Goal: Information Seeking & Learning: Learn about a topic

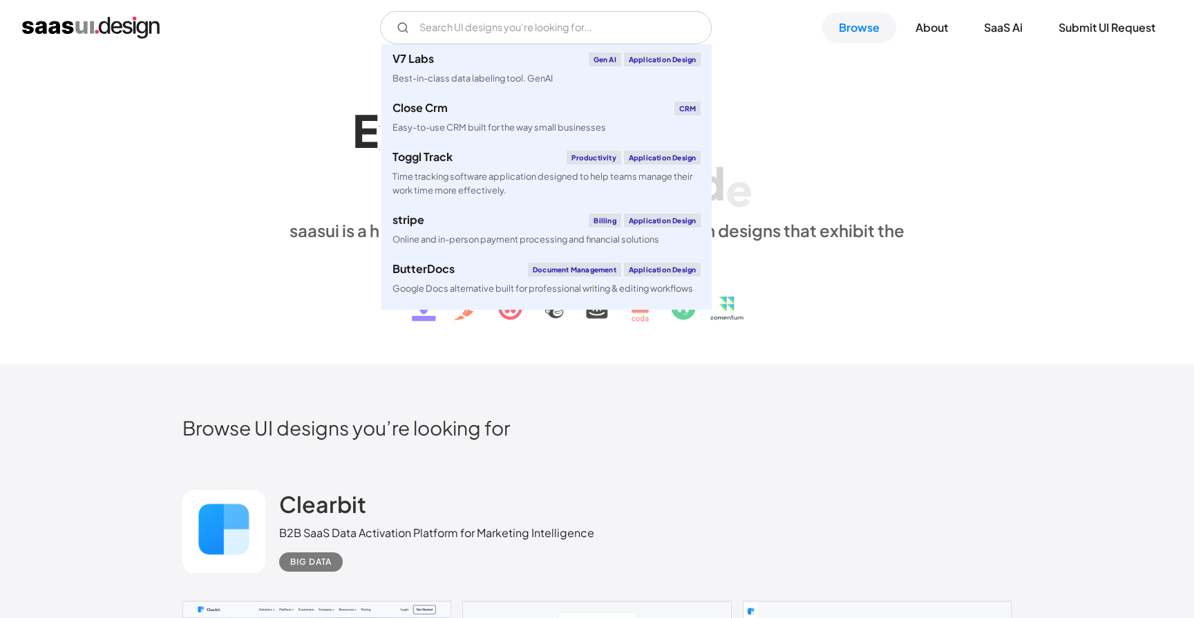
click at [553, 34] on input "Email Form" at bounding box center [546, 27] width 332 height 33
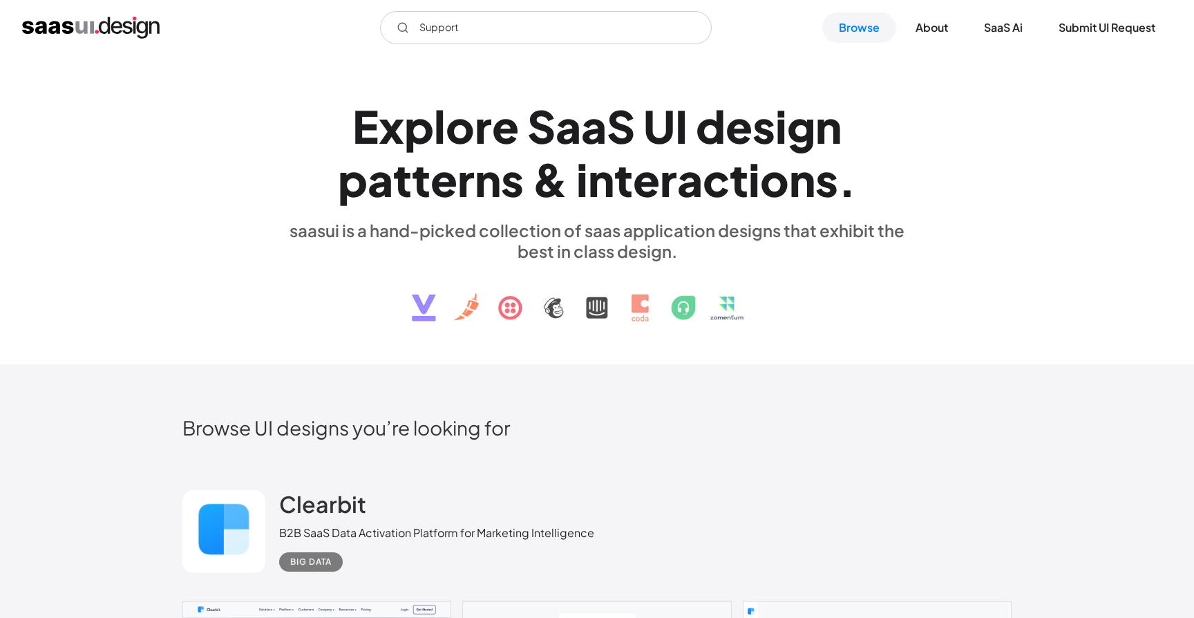
click at [529, 22] on input "Support" at bounding box center [546, 27] width 332 height 33
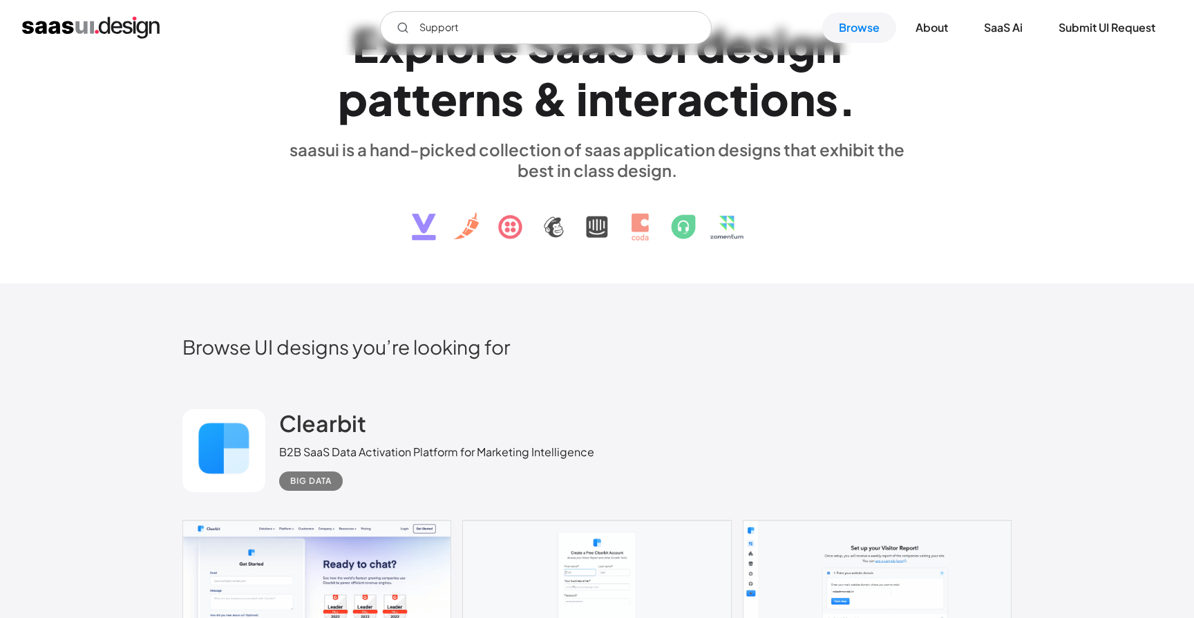
scroll to position [5, 0]
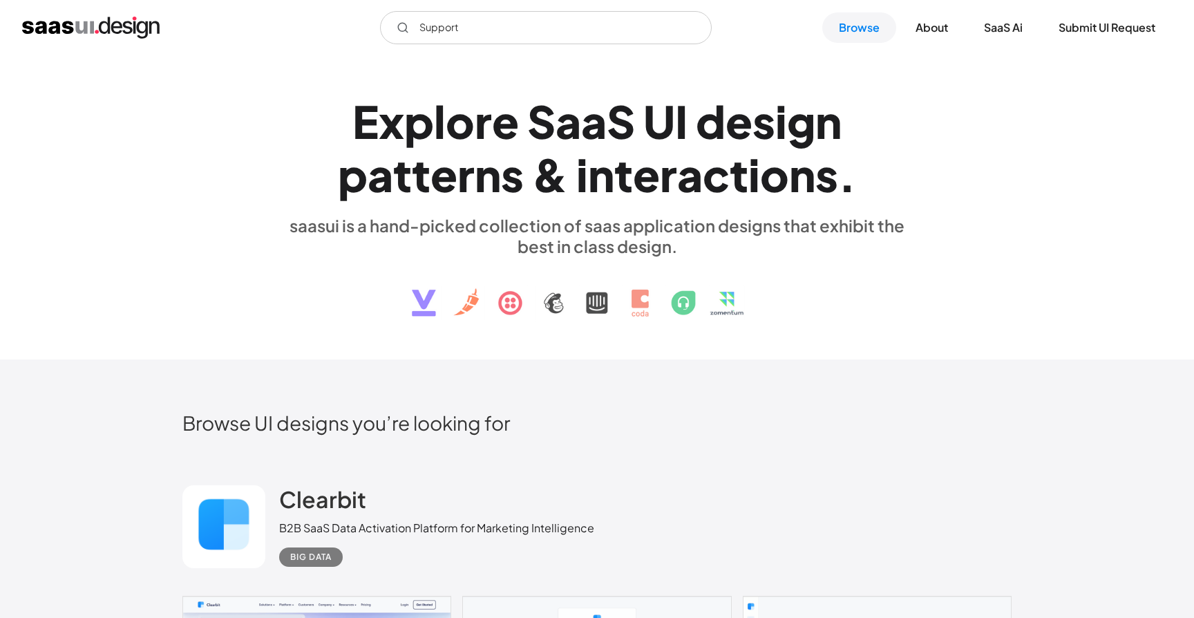
click at [477, 38] on input "Support" at bounding box center [546, 27] width 332 height 33
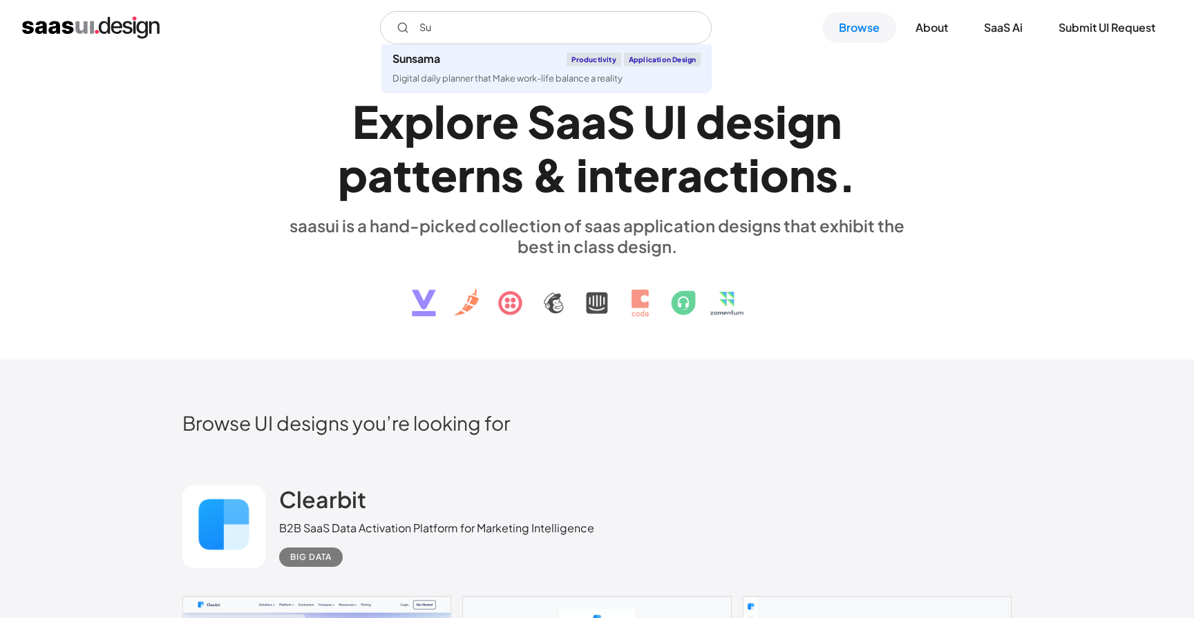
type input "S"
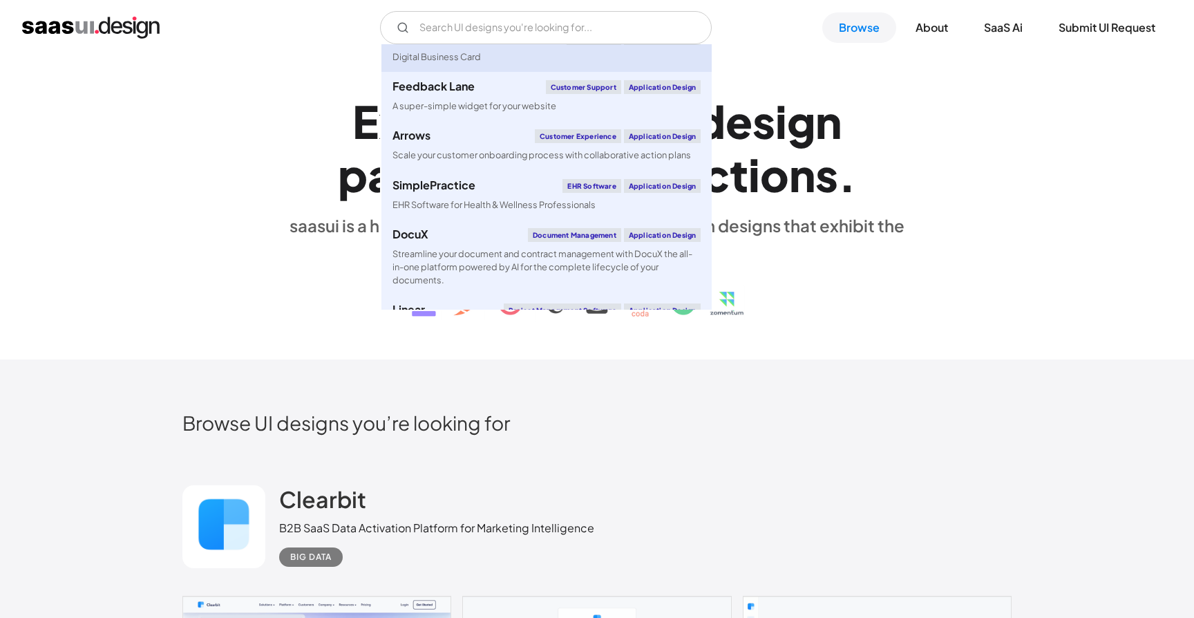
scroll to position [493, 0]
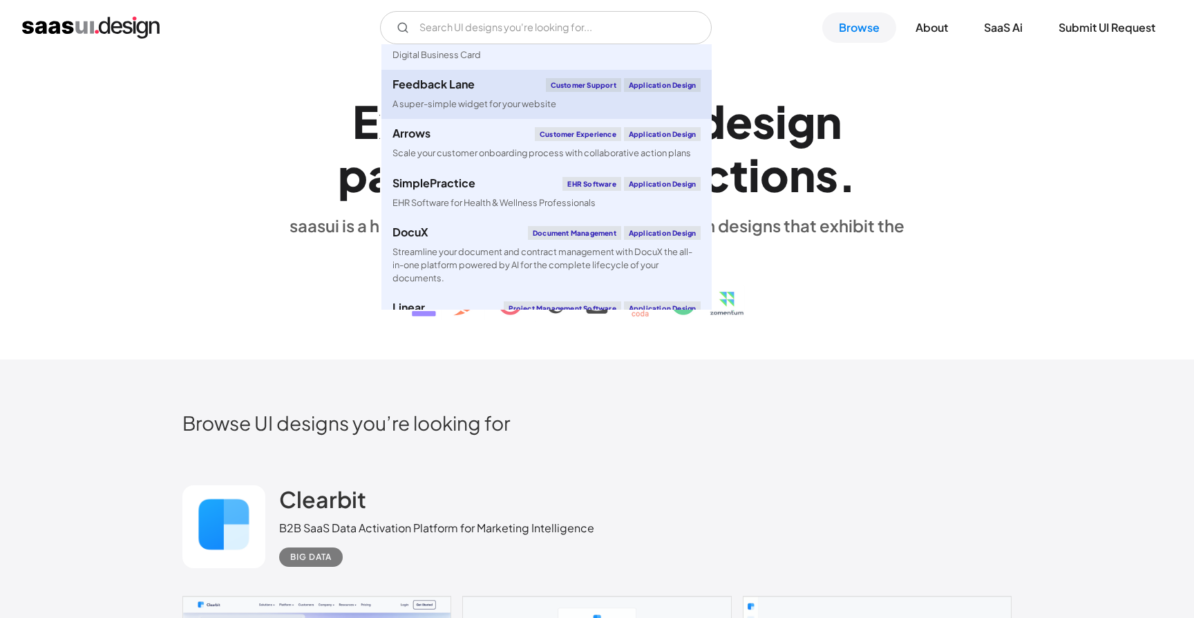
click at [467, 111] on link "Feedback Lane Customer Support Application Design A super-simple widget for you…" at bounding box center [547, 94] width 330 height 49
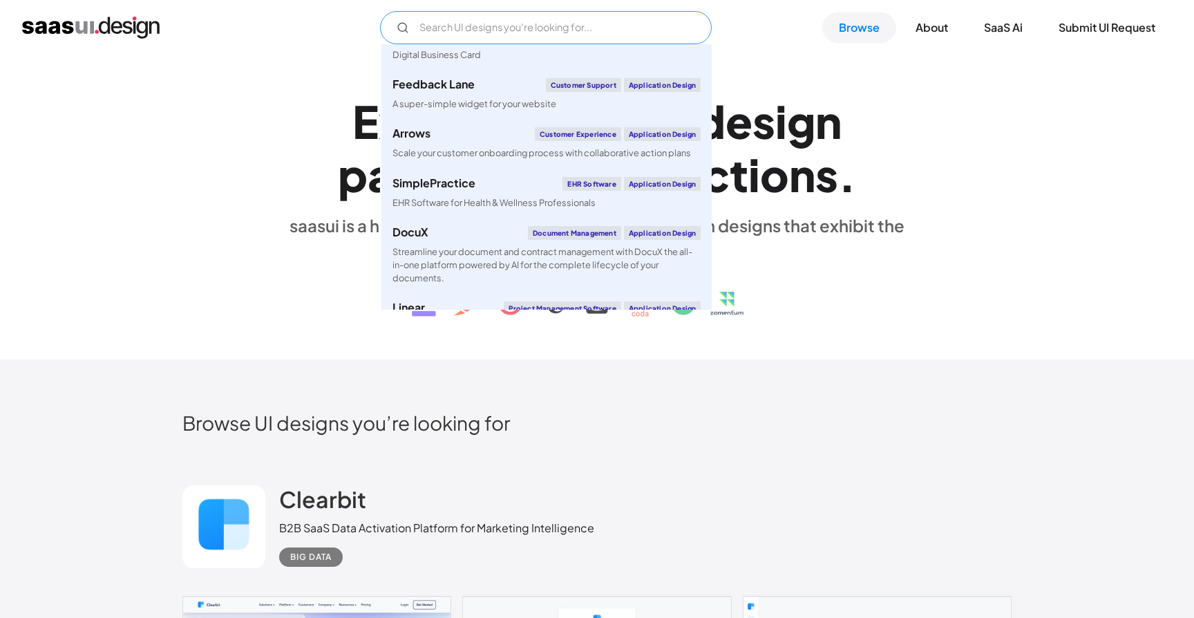
scroll to position [683, 0]
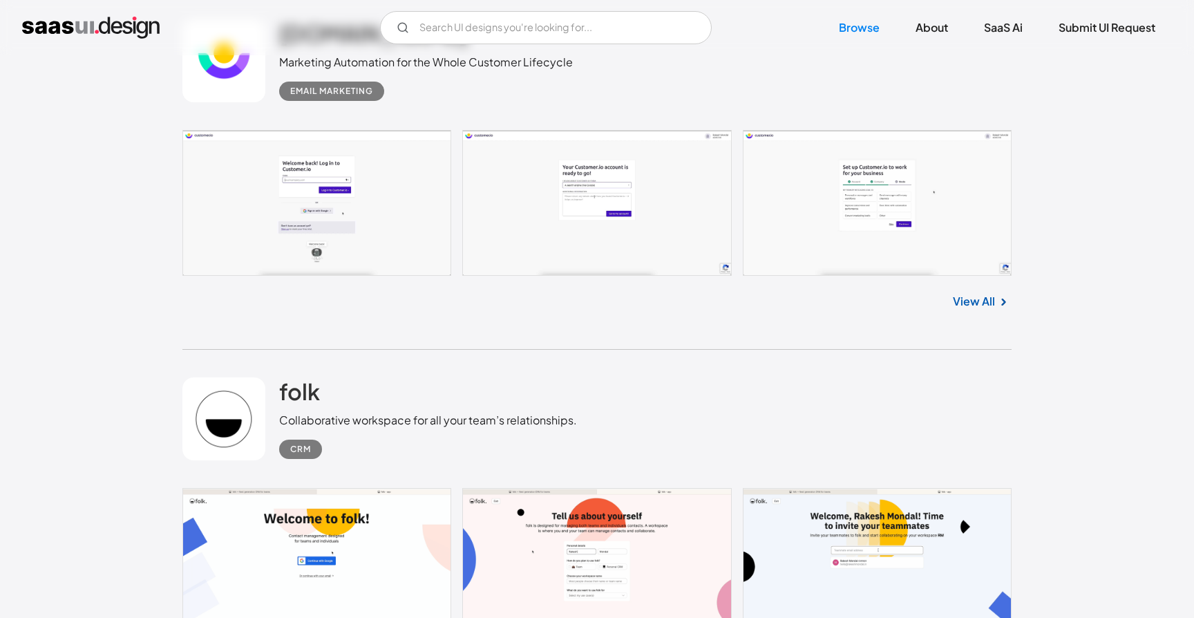
scroll to position [4695, 0]
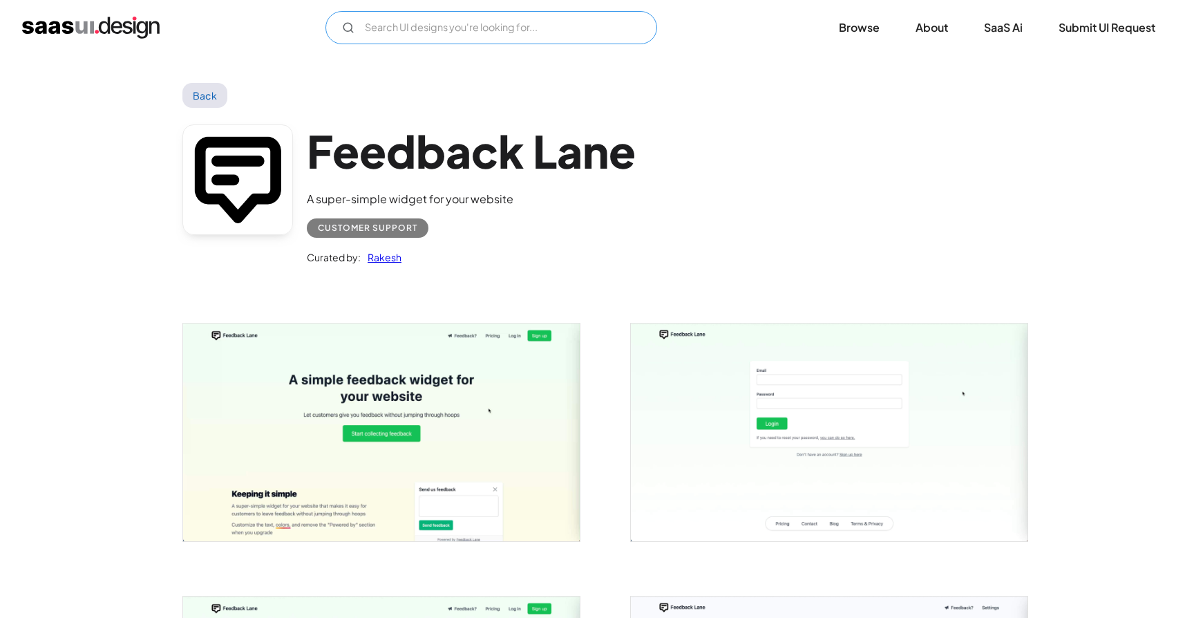
click at [391, 36] on input "Email Form" at bounding box center [492, 27] width 332 height 33
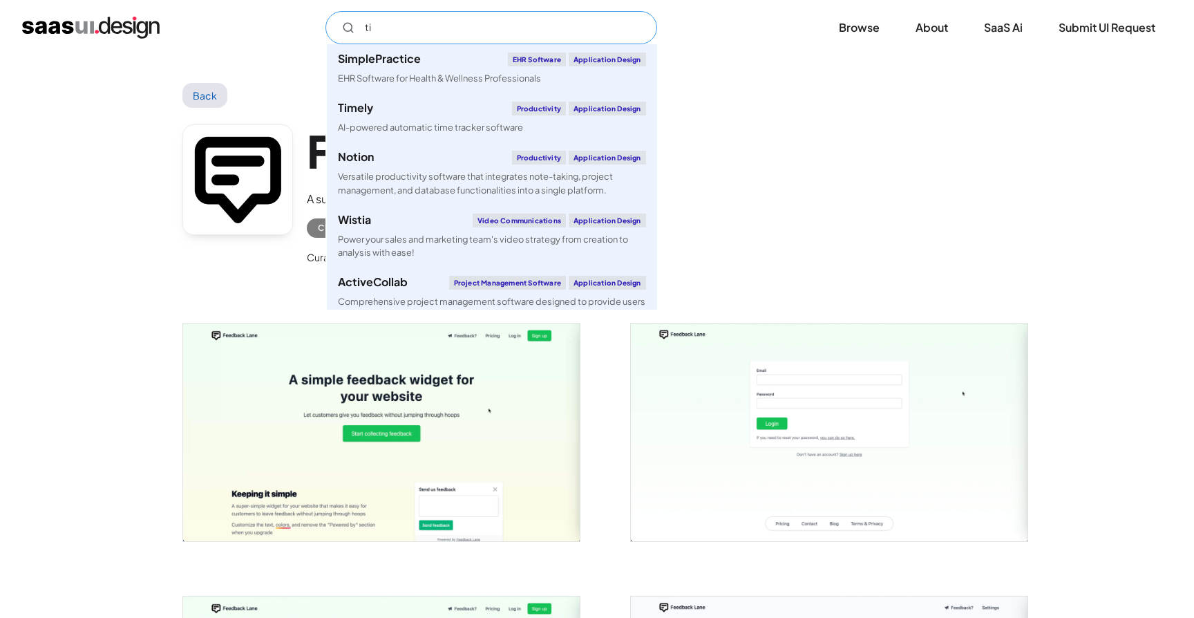
type input "t"
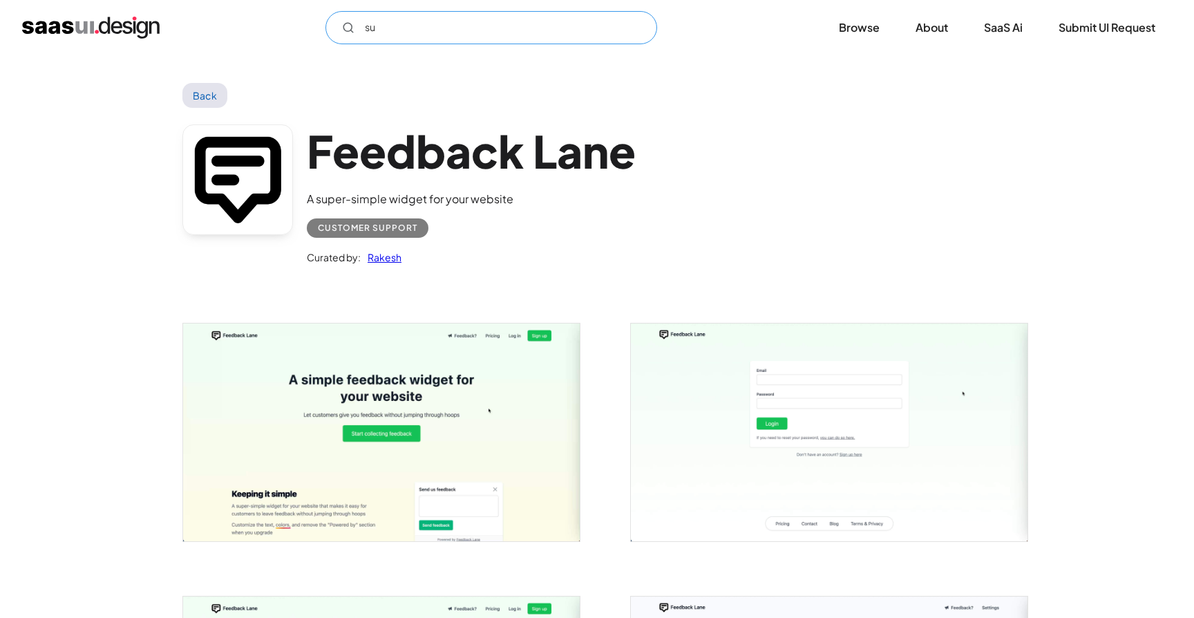
type input "s"
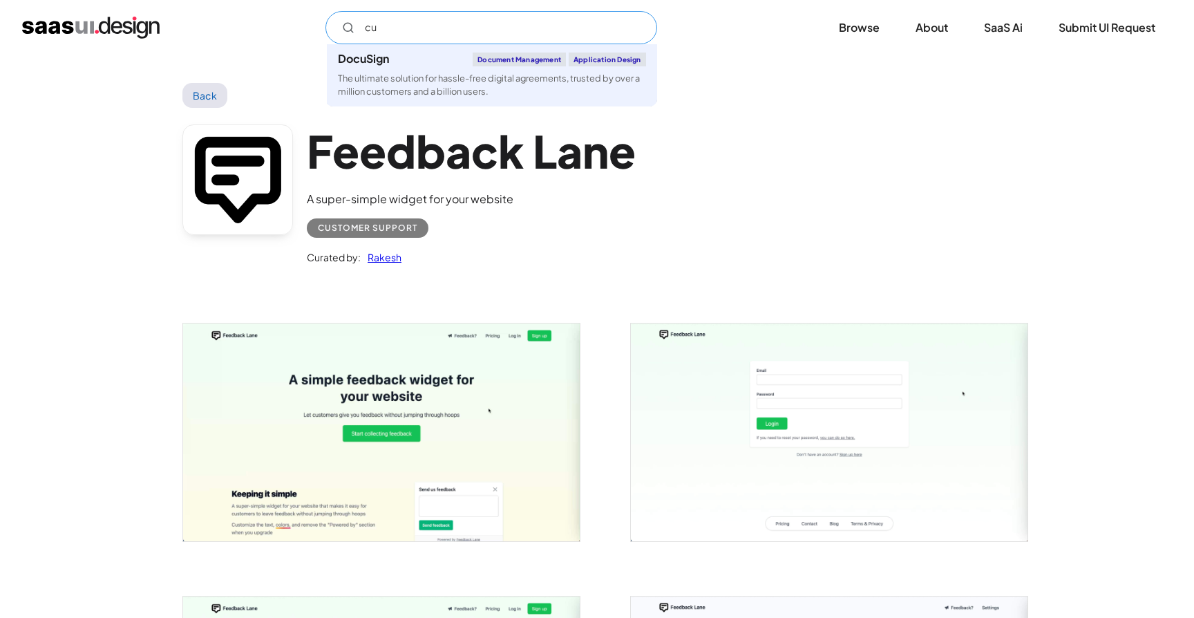
type input "c"
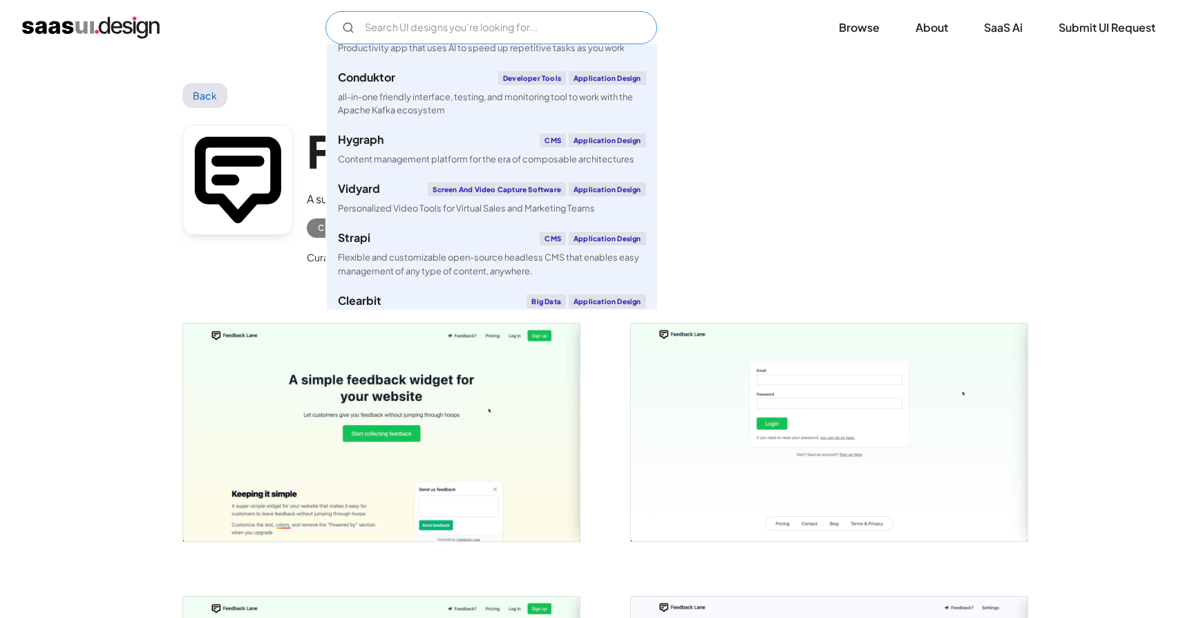
scroll to position [2031, 0]
